Goal: Find specific page/section: Find specific page/section

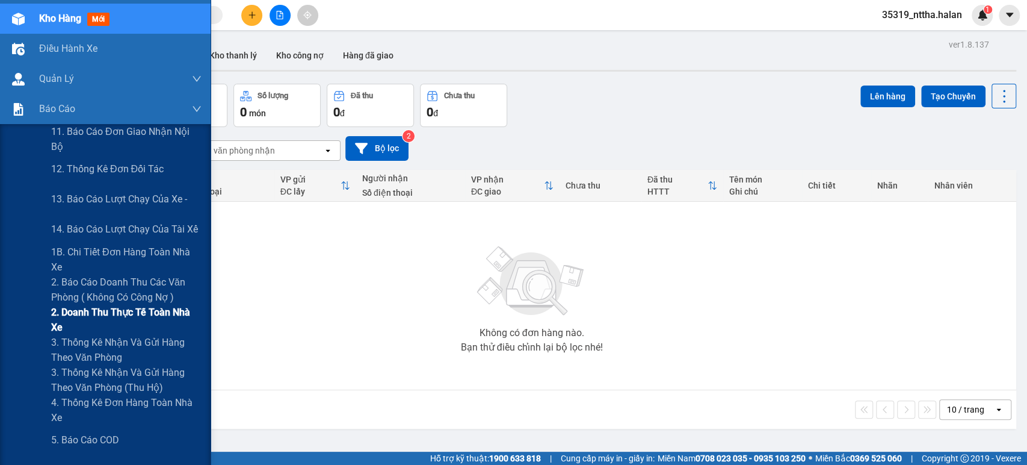
scroll to position [67, 0]
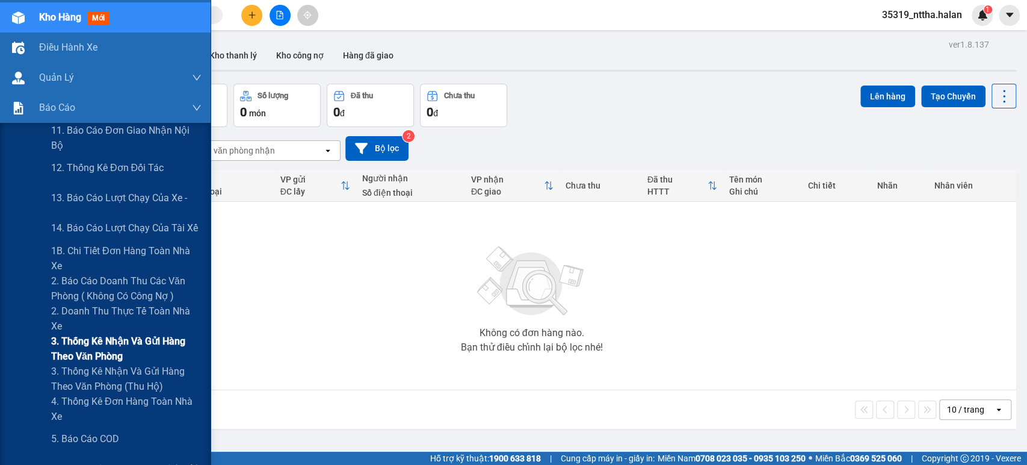
click at [113, 347] on span "3. Thống kê nhận và gửi hàng theo văn phòng" at bounding box center [126, 348] width 150 height 30
